Goal: Transaction & Acquisition: Obtain resource

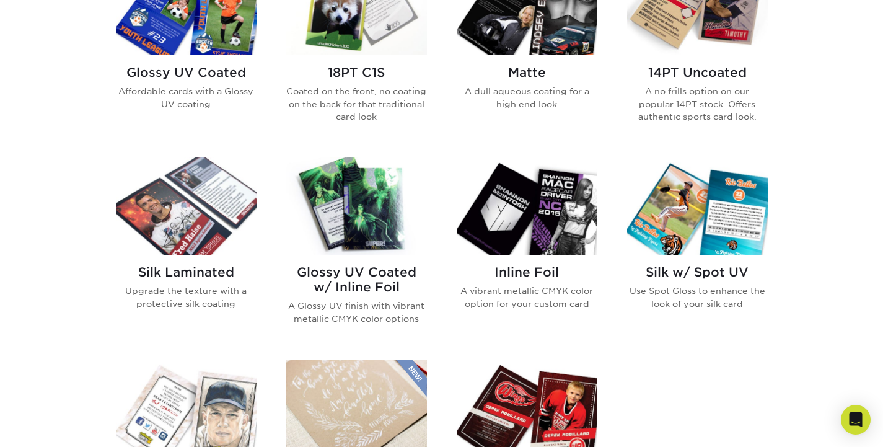
scroll to position [775, 0]
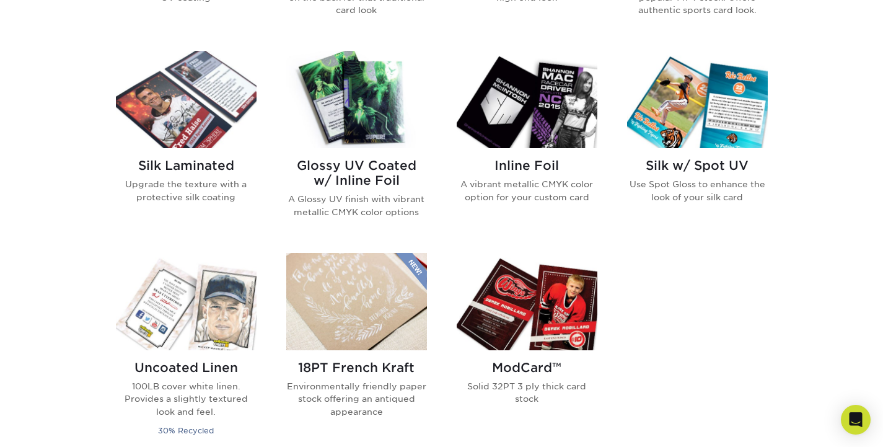
click at [701, 167] on h2 "Silk w/ Spot UV" at bounding box center [697, 165] width 141 height 15
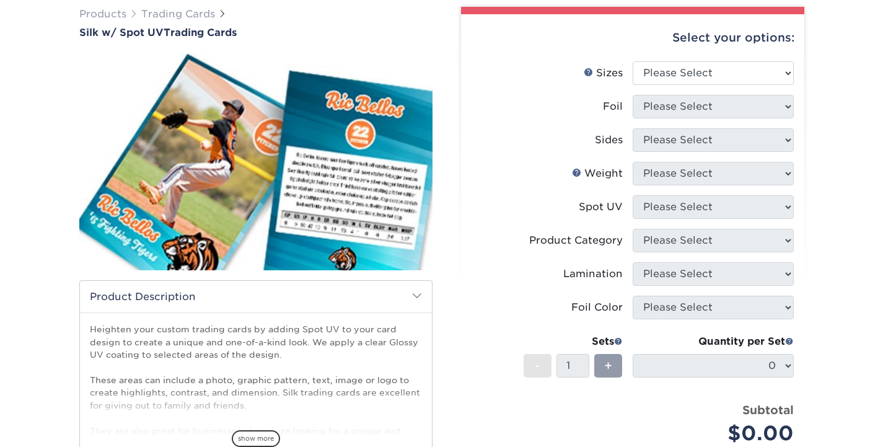
scroll to position [219, 0]
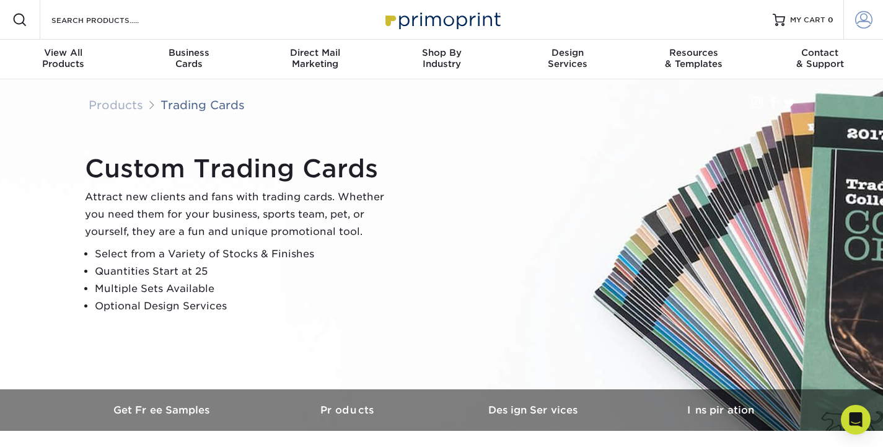
click at [869, 19] on span at bounding box center [863, 19] width 17 height 17
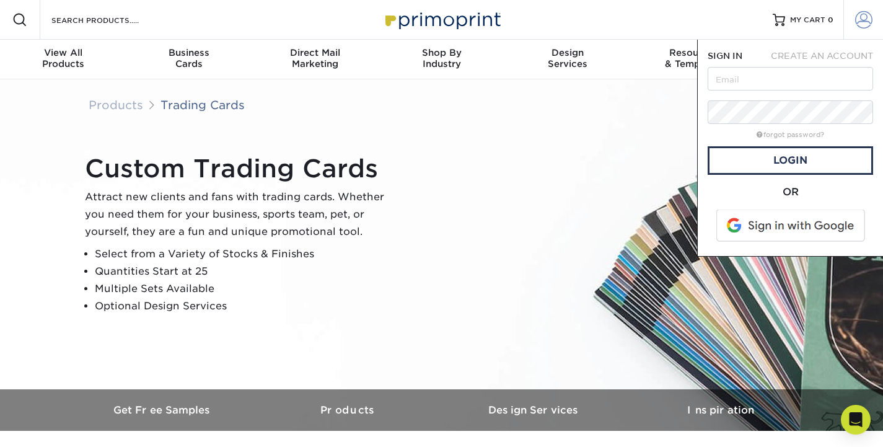
click at [869, 19] on span at bounding box center [863, 19] width 17 height 17
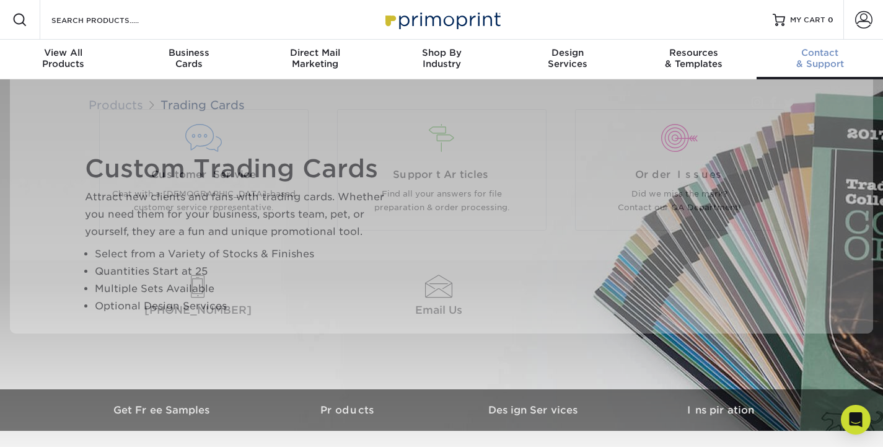
click at [836, 51] on span "Contact" at bounding box center [819, 52] width 126 height 11
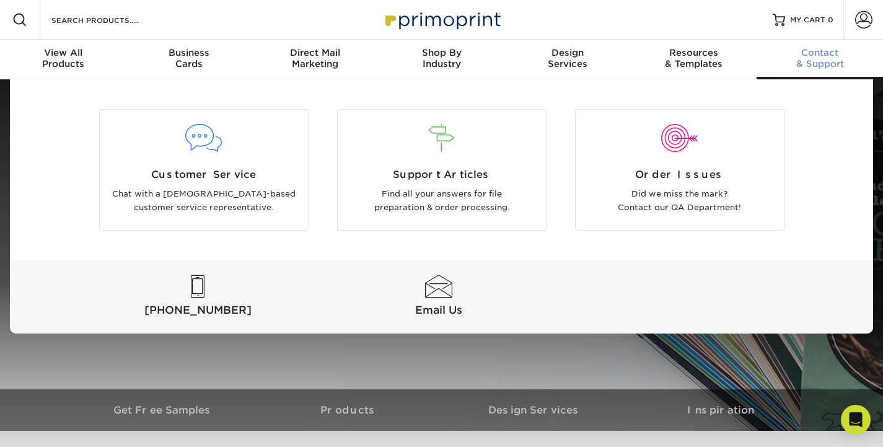
click at [828, 61] on div "Contact & Support" at bounding box center [819, 58] width 126 height 22
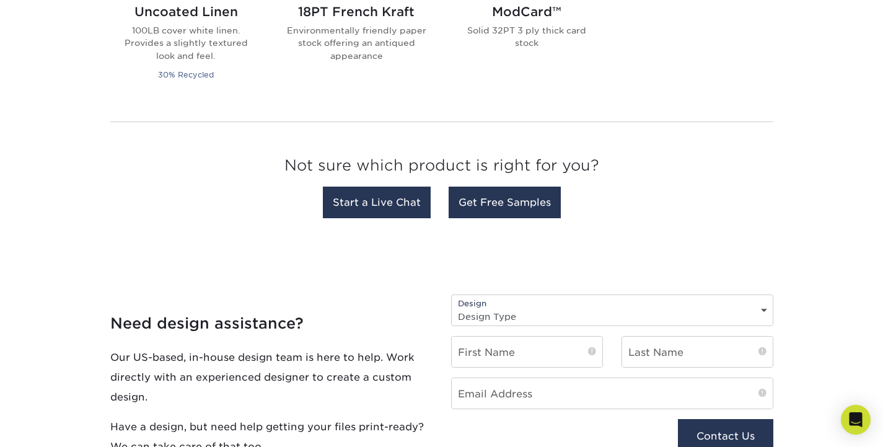
scroll to position [1169, 0]
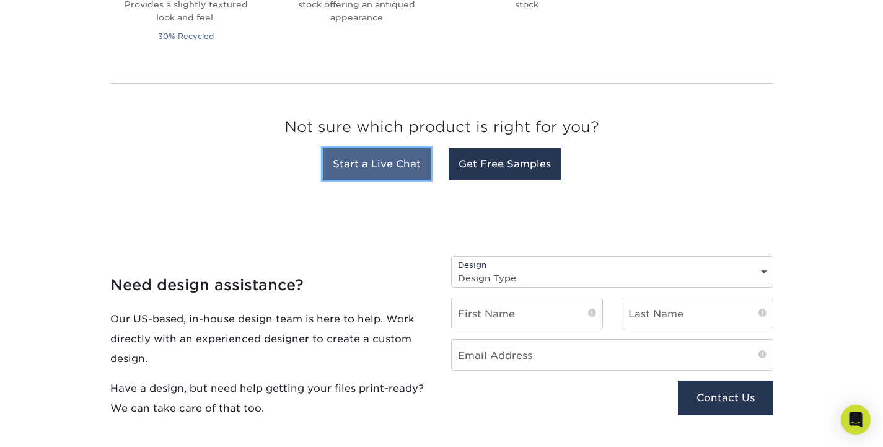
click at [398, 165] on link "Start a Live Chat" at bounding box center [377, 164] width 108 height 32
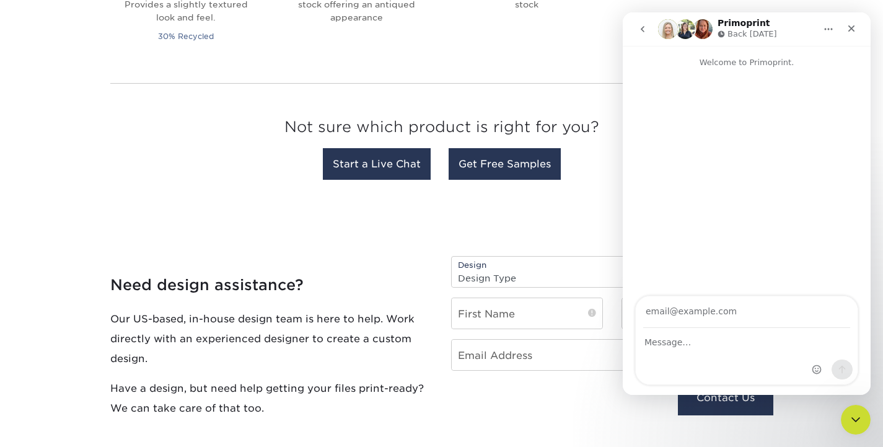
scroll to position [0, 0]
click at [692, 326] on input "Your email" at bounding box center [746, 312] width 207 height 32
click at [772, 59] on p "Welcome to Primoprint." at bounding box center [747, 57] width 248 height 23
click at [852, 25] on icon "Close" at bounding box center [851, 29] width 10 height 10
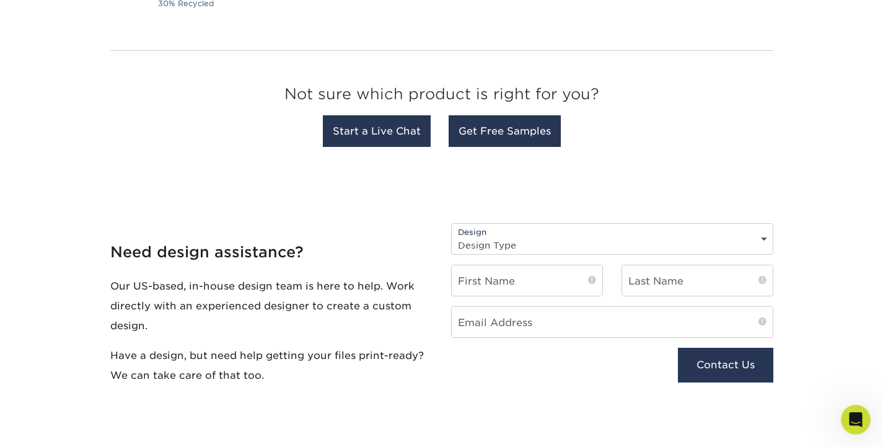
scroll to position [1275, 0]
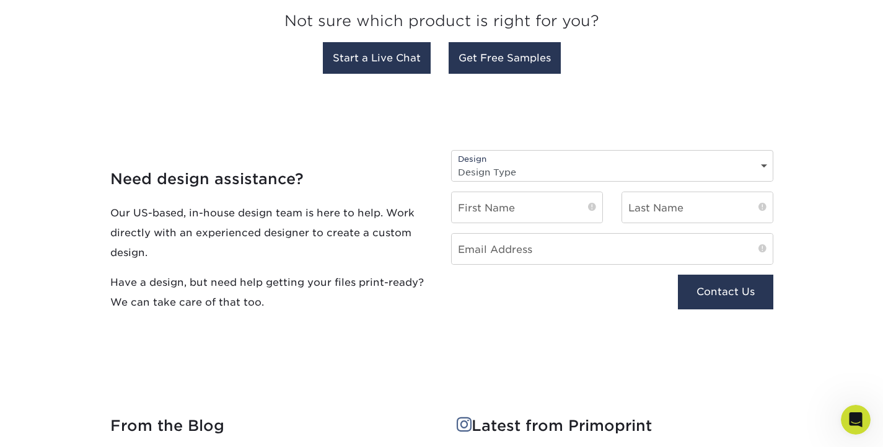
click at [532, 165] on select "Design Type Design Edits New Design" at bounding box center [612, 172] width 321 height 18
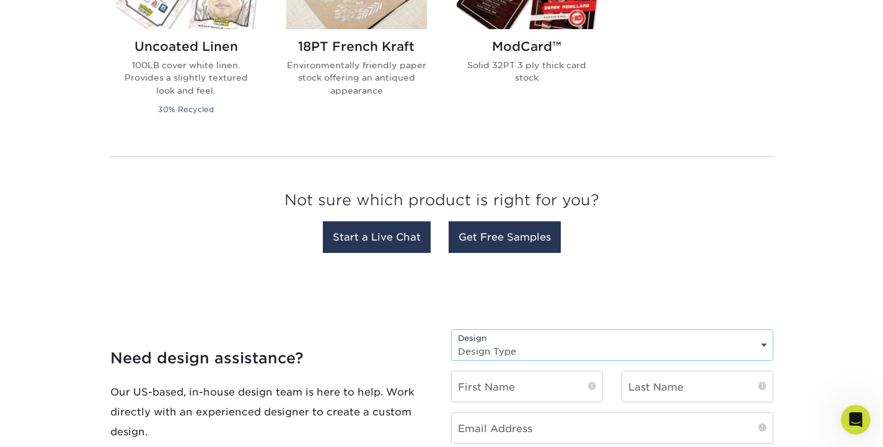
scroll to position [1024, 0]
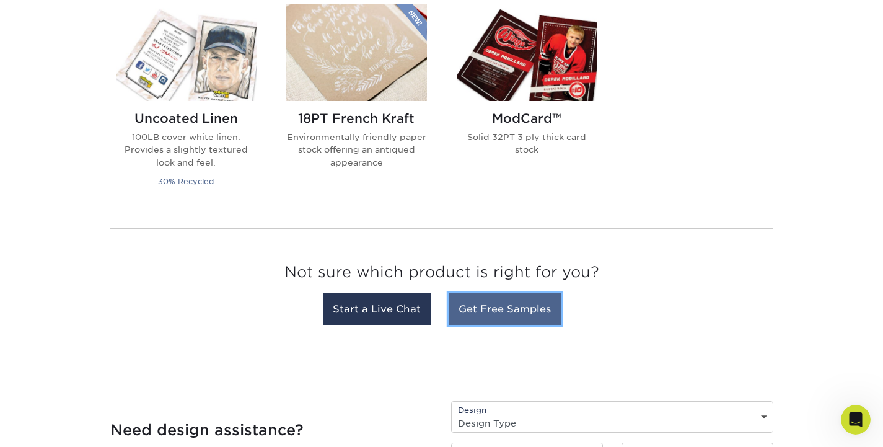
click at [518, 313] on link "Get Free Samples" at bounding box center [504, 309] width 112 height 32
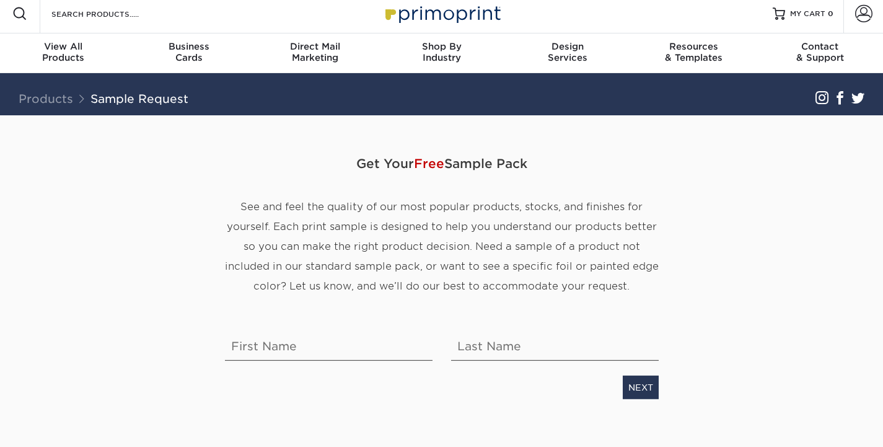
scroll to position [102, 0]
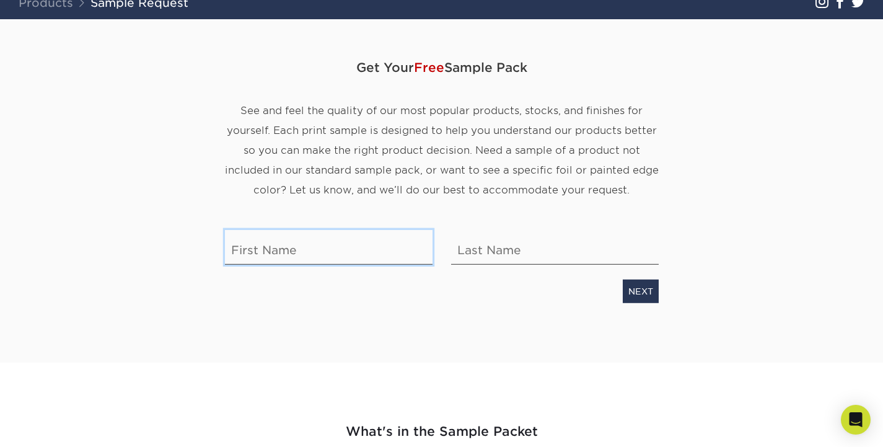
click at [376, 255] on input "text" at bounding box center [329, 247] width 208 height 35
click at [427, 313] on div "Get Your Free Sample Pack See and feel the quality of our most popular products…" at bounding box center [442, 175] width 434 height 313
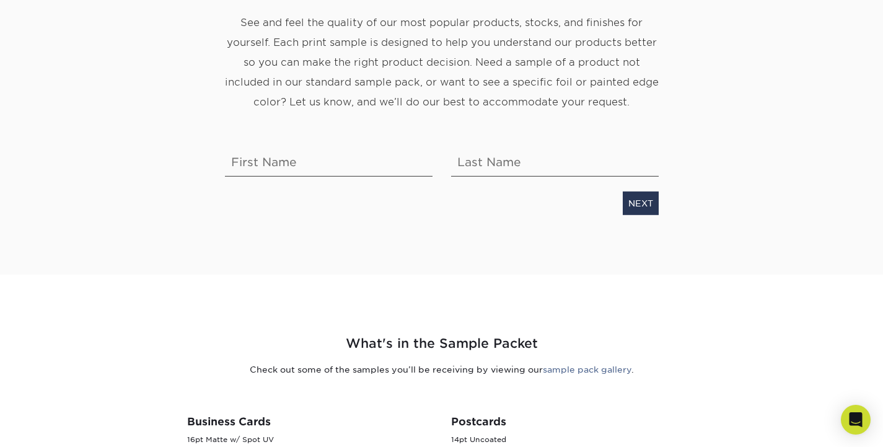
scroll to position [0, 0]
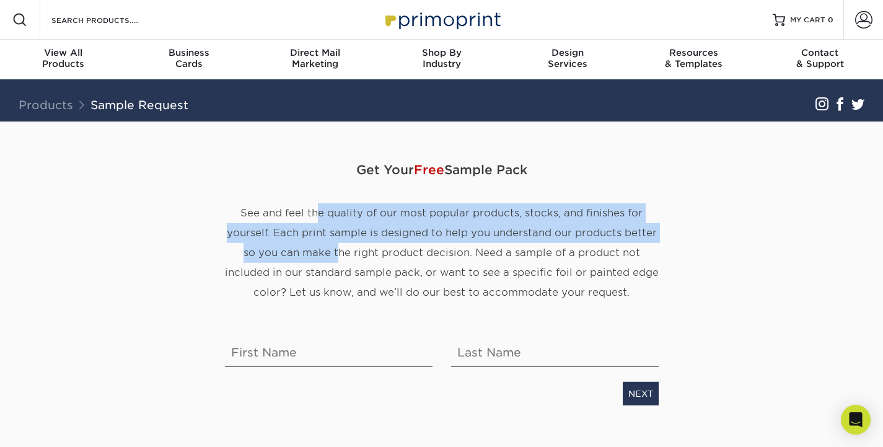
drag, startPoint x: 315, startPoint y: 210, endPoint x: 338, endPoint y: 253, distance: 48.5
click at [336, 248] on span "See and feel the quality of our most popular products, stocks, and finishes for…" at bounding box center [442, 252] width 434 height 91
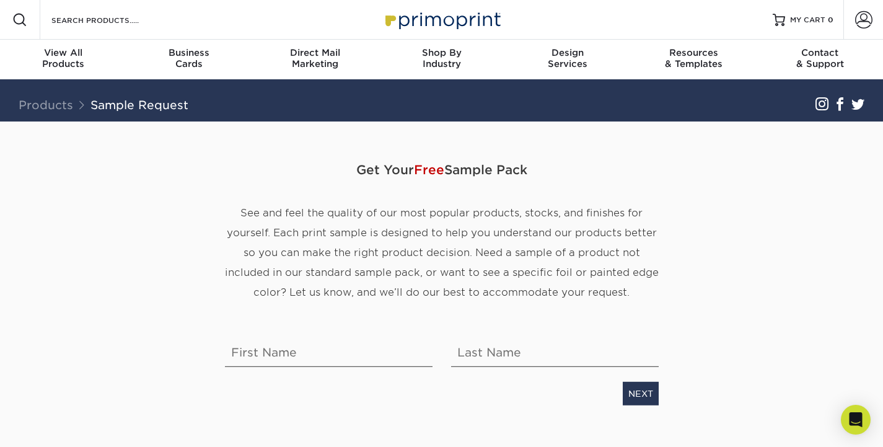
click at [343, 258] on p "See and feel the quality of our most popular products, stocks, and finishes for…" at bounding box center [442, 252] width 434 height 99
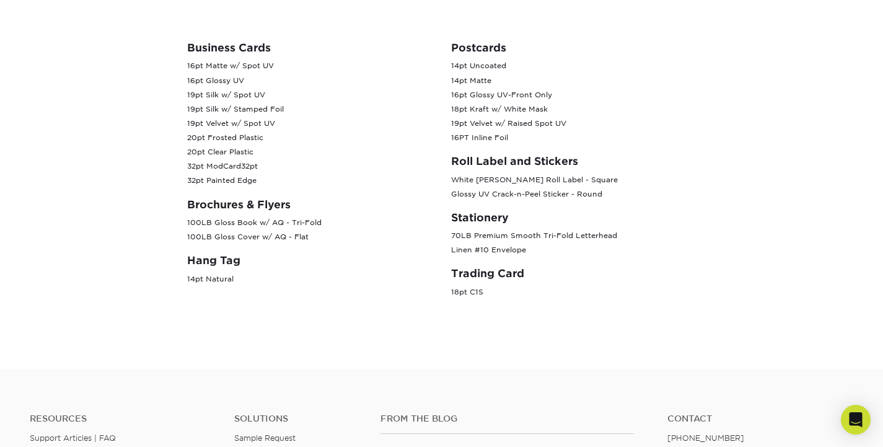
scroll to position [566, 0]
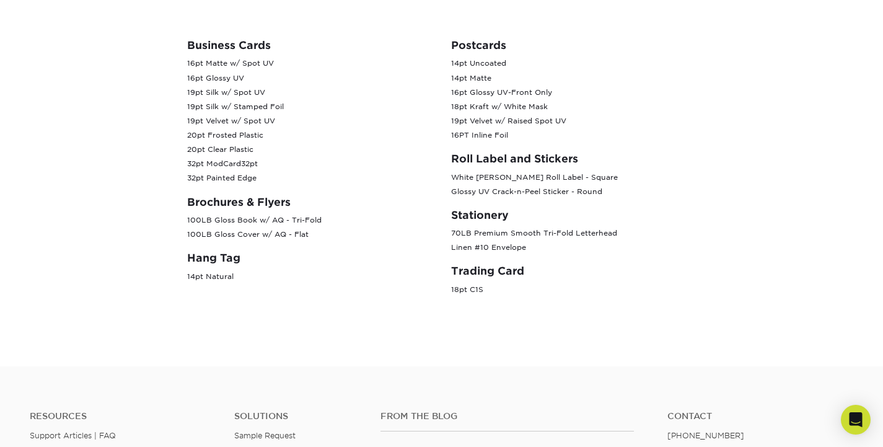
drag, startPoint x: 453, startPoint y: 289, endPoint x: 507, endPoint y: 287, distance: 54.5
click at [507, 287] on p "18pt C1S" at bounding box center [573, 289] width 245 height 14
click at [513, 287] on p "18pt C1S" at bounding box center [573, 289] width 245 height 14
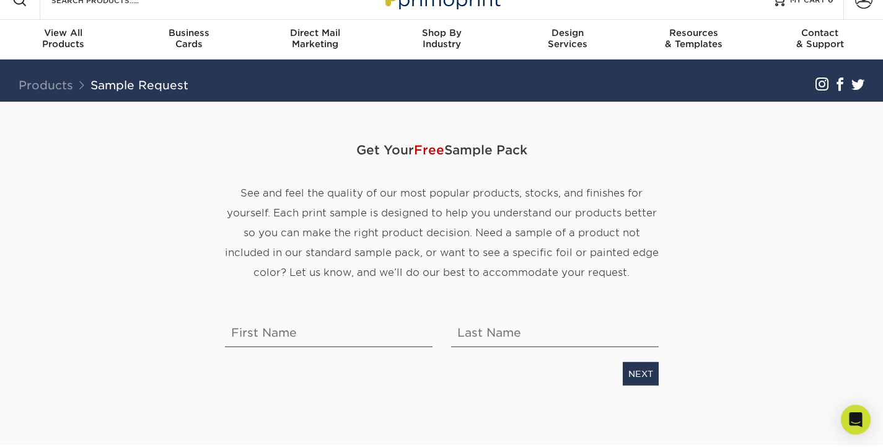
scroll to position [0, 0]
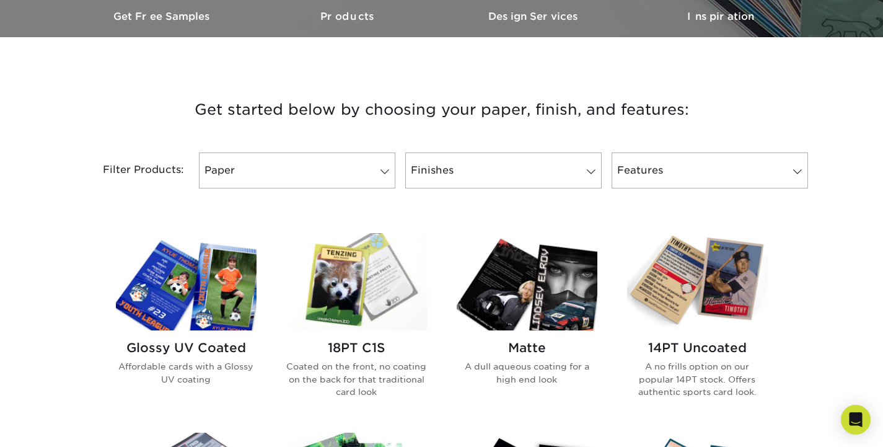
scroll to position [557, 0]
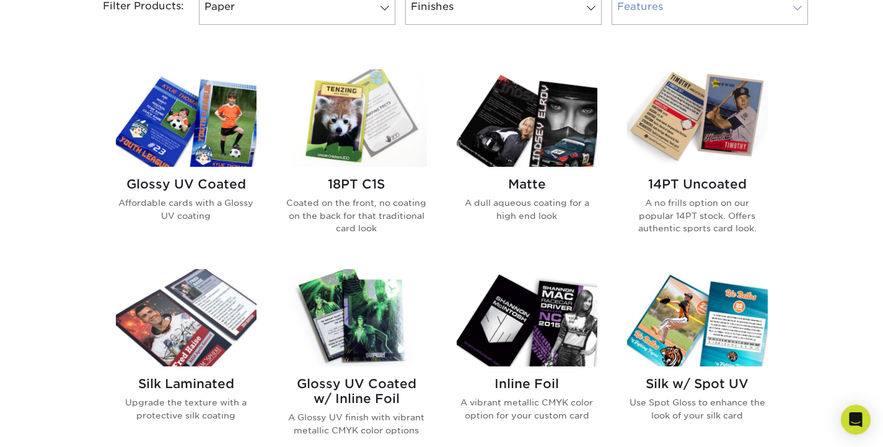
click at [712, 9] on link "Features" at bounding box center [709, 7] width 196 height 36
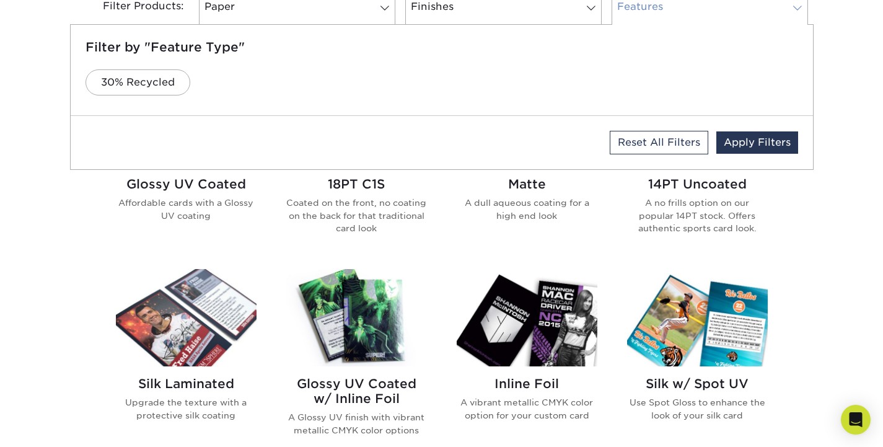
click at [713, 12] on link "Features" at bounding box center [709, 7] width 196 height 36
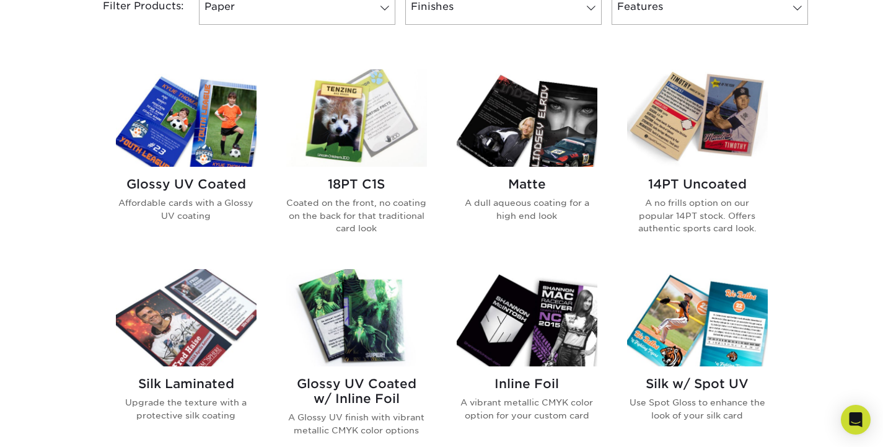
click at [576, 131] on img at bounding box center [527, 117] width 141 height 97
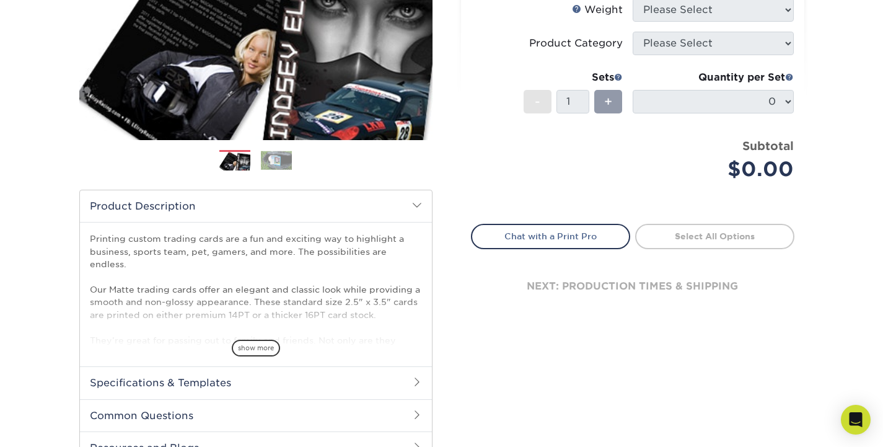
scroll to position [227, 0]
click at [267, 346] on span "show more" at bounding box center [256, 347] width 48 height 17
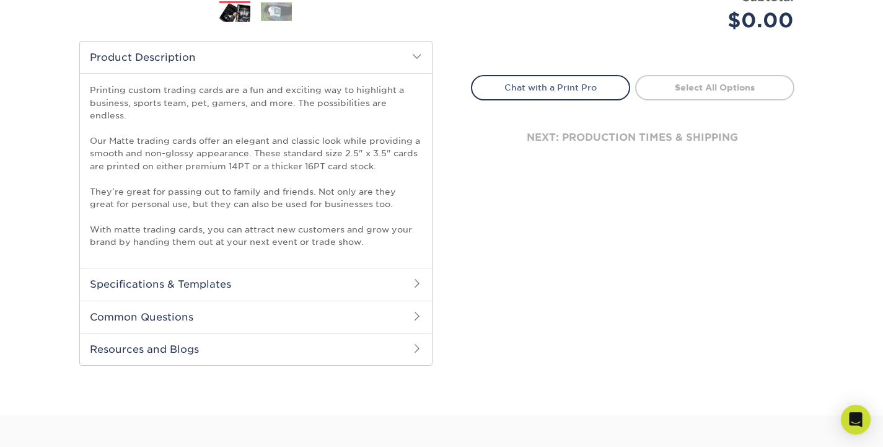
scroll to position [486, 0]
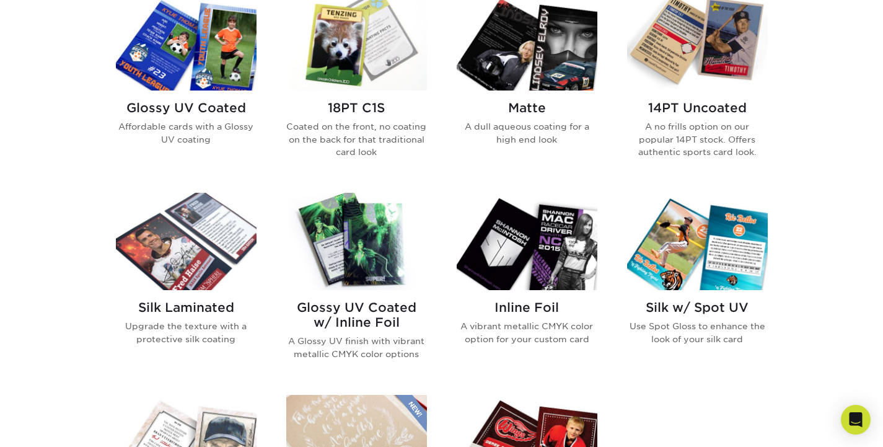
scroll to position [634, 0]
